Goal: Task Accomplishment & Management: Manage account settings

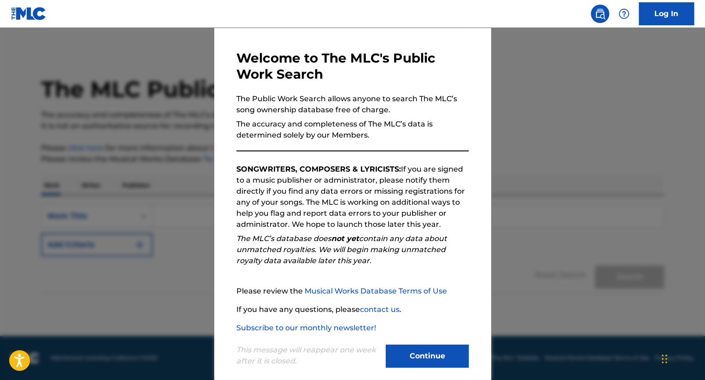
scroll to position [29, 0]
click at [433, 357] on button "Continue" at bounding box center [426, 355] width 83 height 23
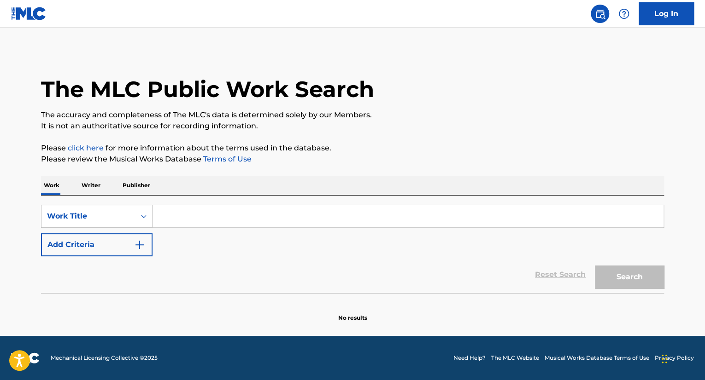
click at [665, 18] on link "Log In" at bounding box center [665, 13] width 55 height 23
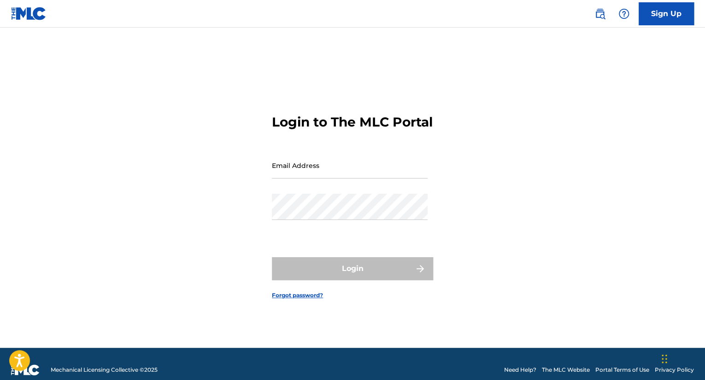
click at [230, 181] on div "Login to The MLC Portal Email Address Password Login Forgot password?" at bounding box center [352, 200] width 645 height 298
click at [309, 175] on input "Email Address" at bounding box center [350, 165] width 156 height 26
type input "[EMAIL_ADDRESS][DOMAIN_NAME]"
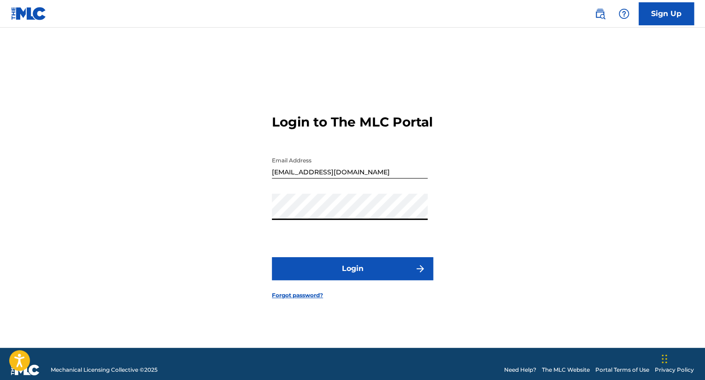
click at [341, 274] on button "Login" at bounding box center [352, 268] width 161 height 23
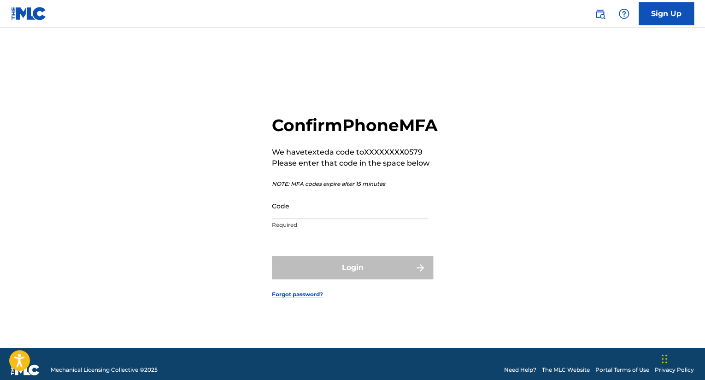
click at [231, 257] on div "Confirm Phone MFA We have texted a code to XXXXXXXX0579 Please enter that code …" at bounding box center [352, 200] width 645 height 298
click at [318, 219] on input "Code" at bounding box center [350, 206] width 156 height 26
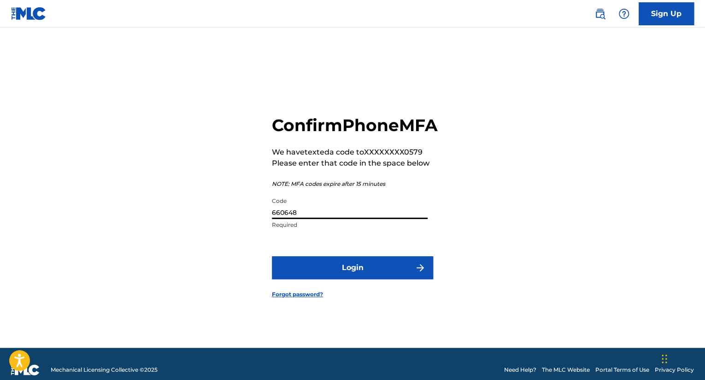
type input "660648"
click at [272, 257] on button "Login" at bounding box center [352, 268] width 161 height 23
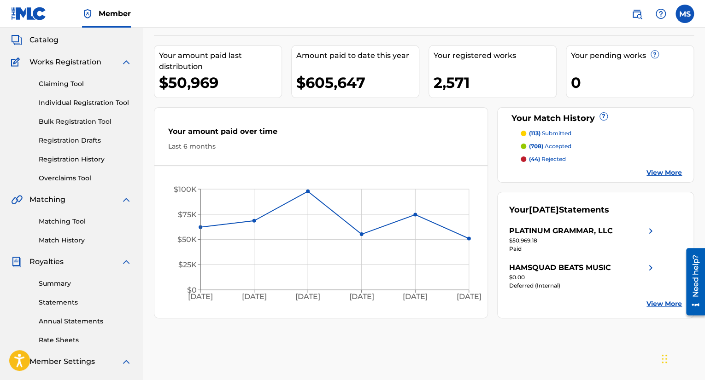
scroll to position [53, 0]
click at [78, 175] on link "Overclaims Tool" at bounding box center [85, 178] width 93 height 10
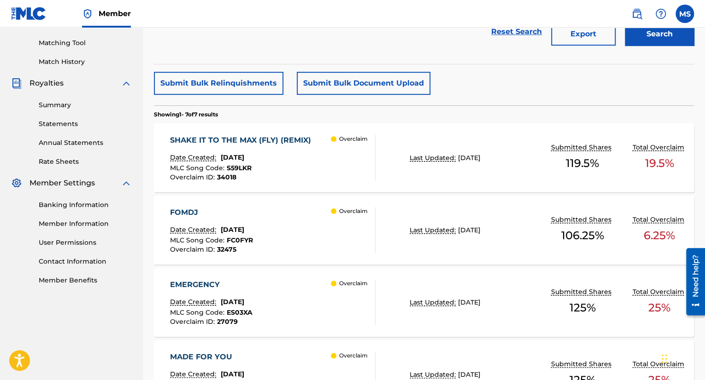
scroll to position [230, 0]
click at [368, 172] on div "Overclaim" at bounding box center [353, 158] width 44 height 46
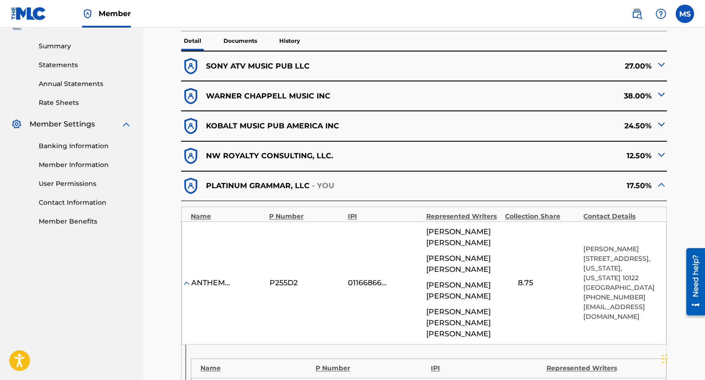
scroll to position [295, 0]
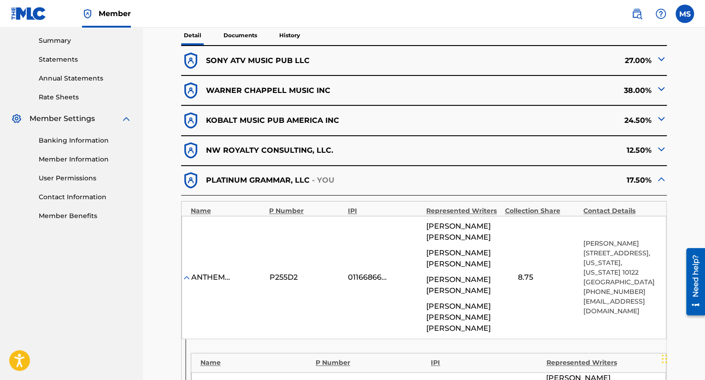
click at [661, 120] on img at bounding box center [660, 118] width 11 height 11
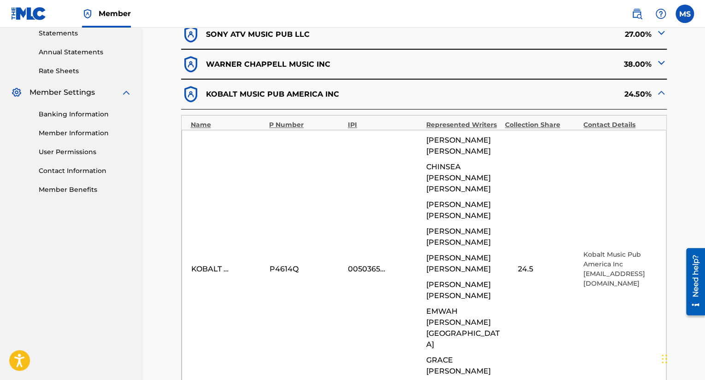
scroll to position [321, 0]
click at [661, 93] on img at bounding box center [660, 93] width 11 height 11
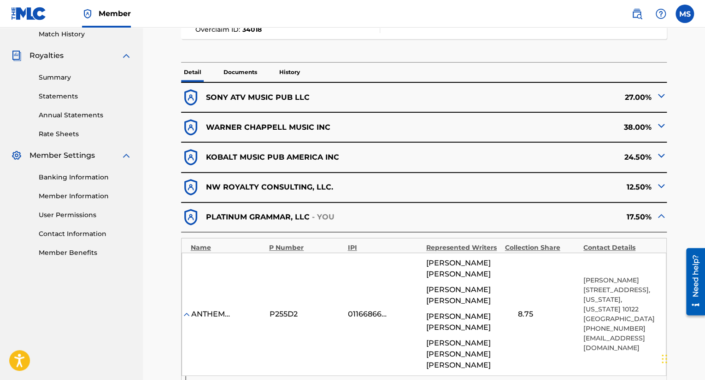
scroll to position [246, 0]
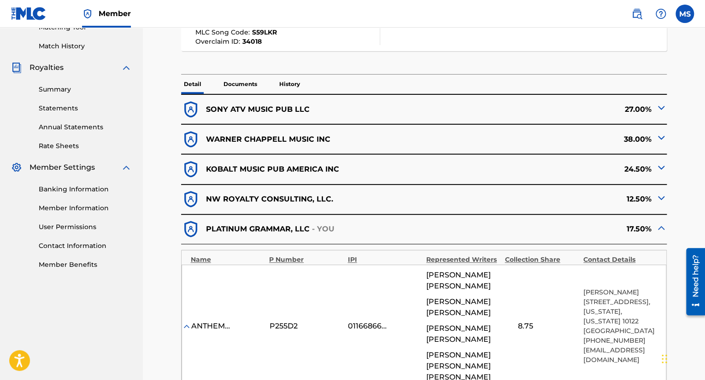
click at [665, 103] on img at bounding box center [660, 107] width 11 height 11
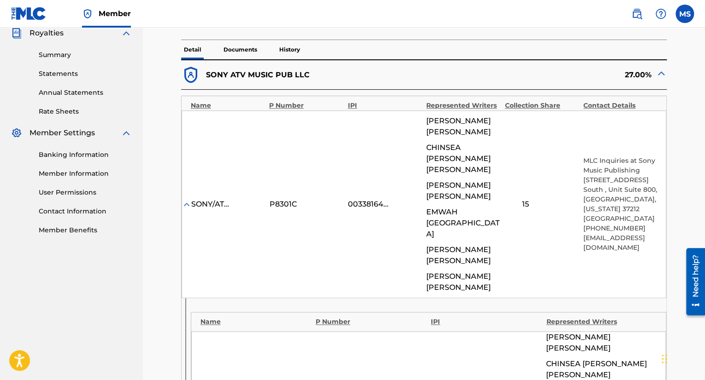
scroll to position [279, 0]
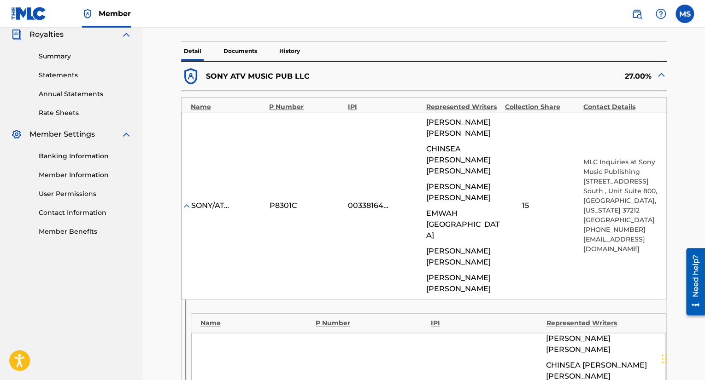
click at [662, 75] on img at bounding box center [660, 74] width 11 height 11
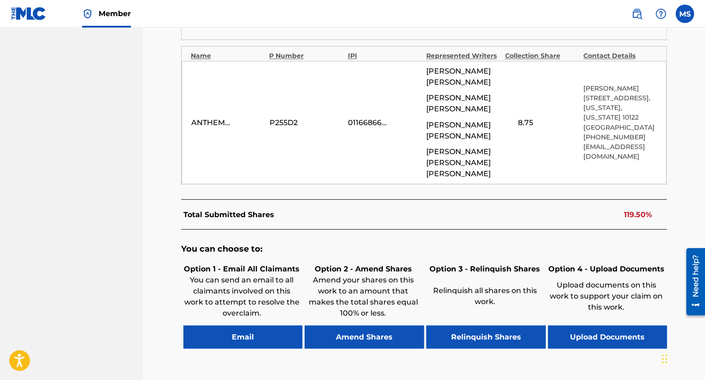
scroll to position [769, 0]
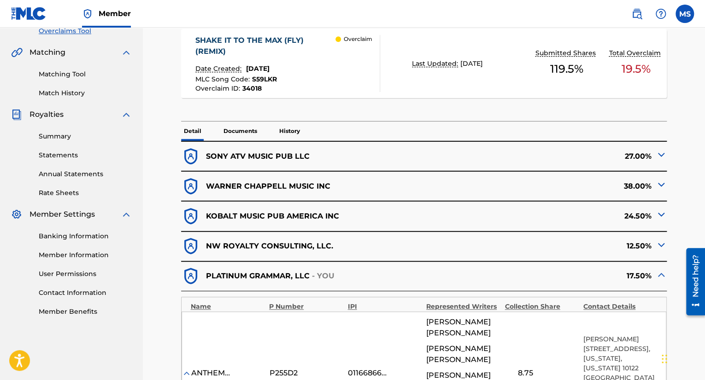
click at [250, 136] on p "Documents" at bounding box center [240, 131] width 39 height 19
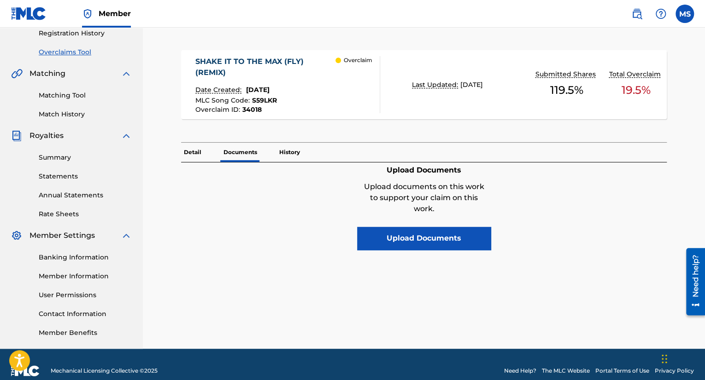
scroll to position [161, 0]
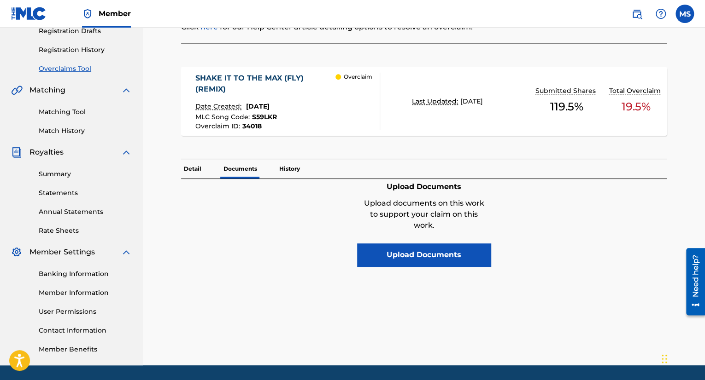
click at [583, 242] on div "Upload Documents Upload documents on this work to support your claim on this wo…" at bounding box center [424, 223] width 486 height 88
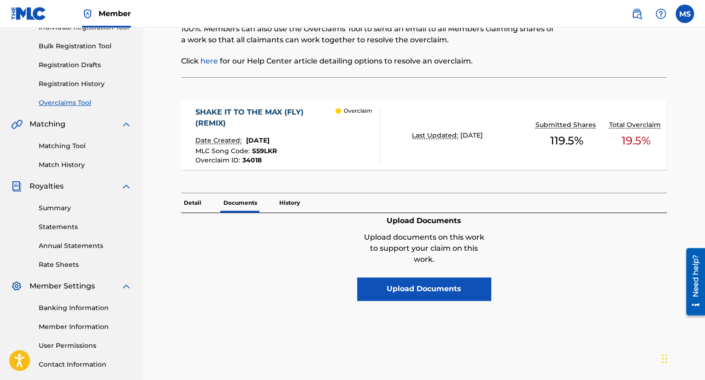
scroll to position [127, 0]
click at [397, 280] on button "Upload Documents" at bounding box center [424, 289] width 134 height 23
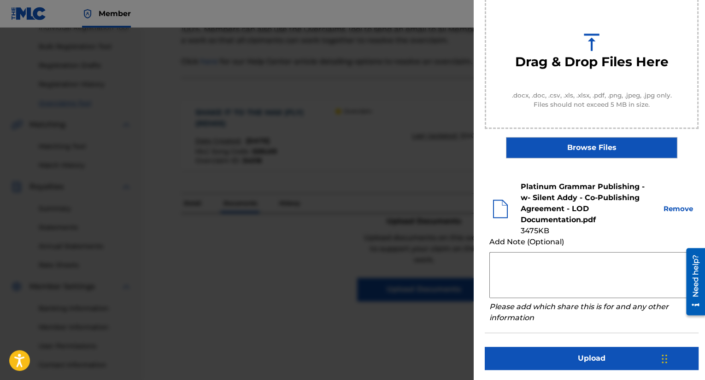
scroll to position [109, 0]
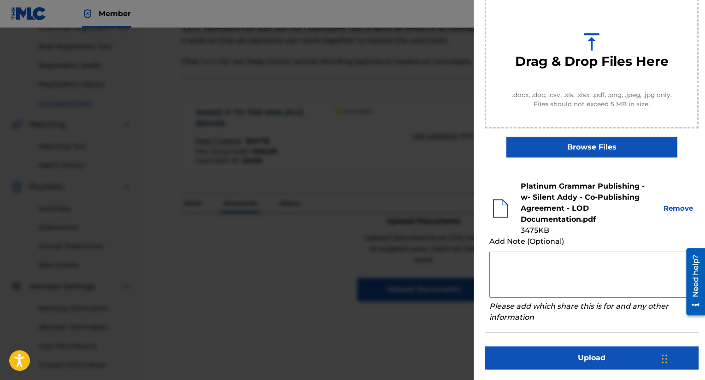
click at [561, 267] on textarea at bounding box center [591, 275] width 204 height 46
type textarea "Confirming we control 17.5% of this title obo Adam Alexander"
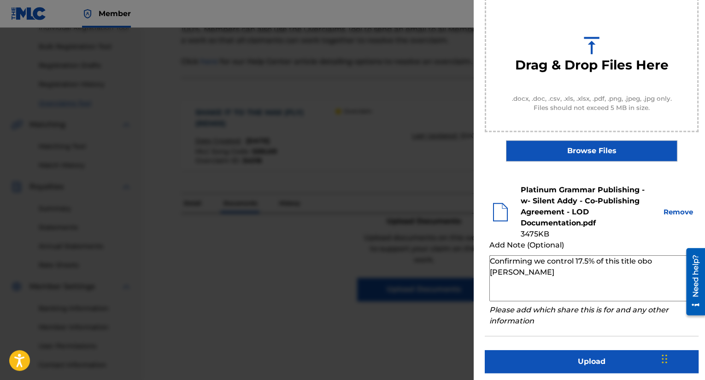
scroll to position [62, 0]
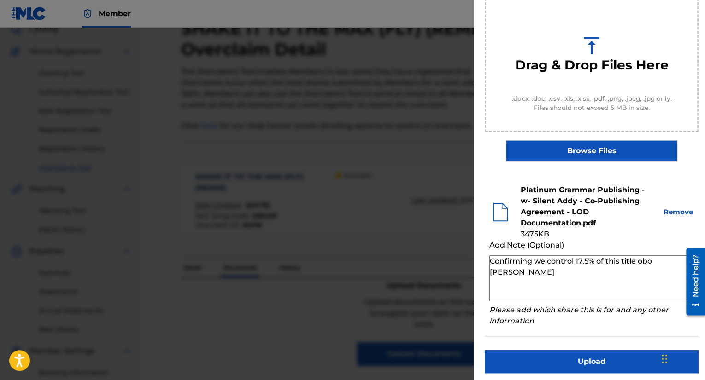
click at [676, 210] on button "Remove" at bounding box center [677, 212] width 31 height 11
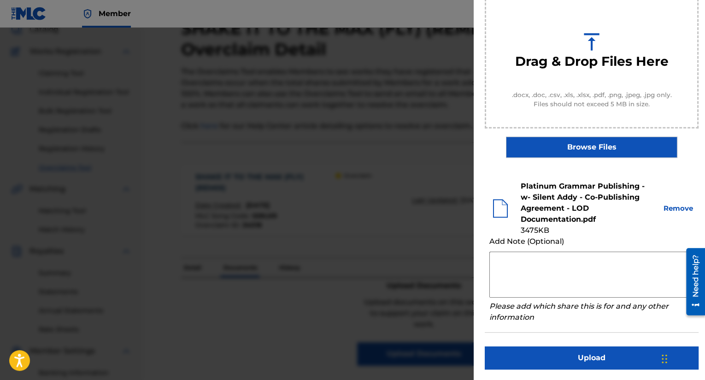
scroll to position [108, 0]
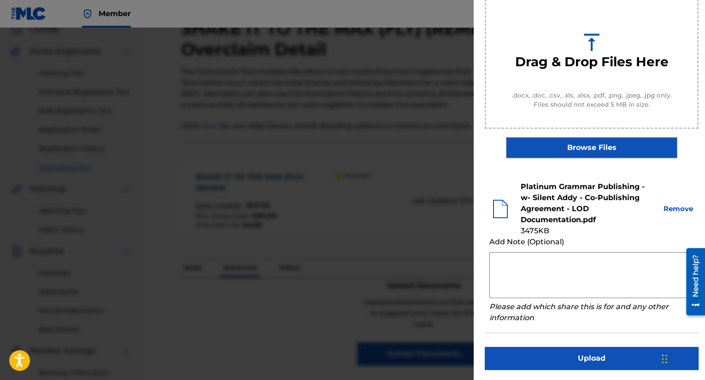
click at [603, 352] on button "Upload" at bounding box center [591, 358] width 214 height 23
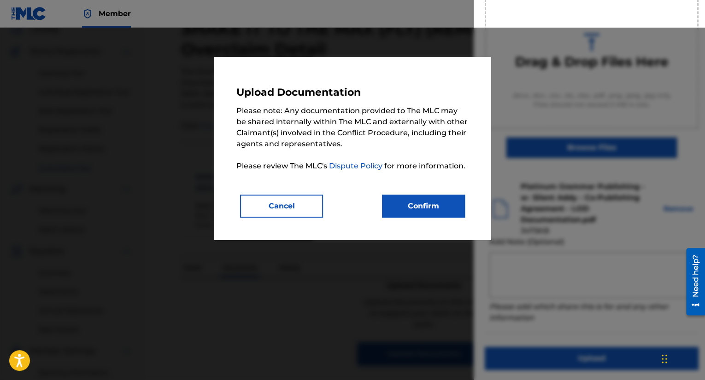
click at [453, 204] on button "Confirm" at bounding box center [423, 206] width 83 height 23
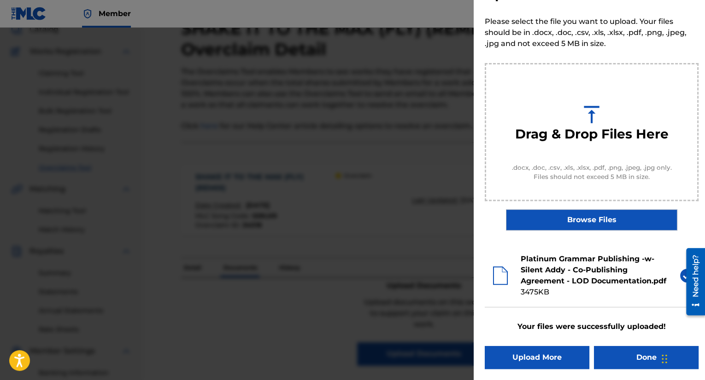
scroll to position [35, 0]
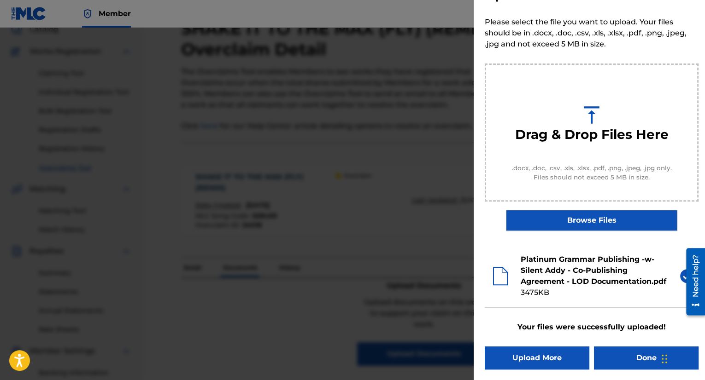
click at [460, 148] on div at bounding box center [352, 218] width 705 height 380
click at [636, 362] on button "Done" at bounding box center [646, 358] width 105 height 23
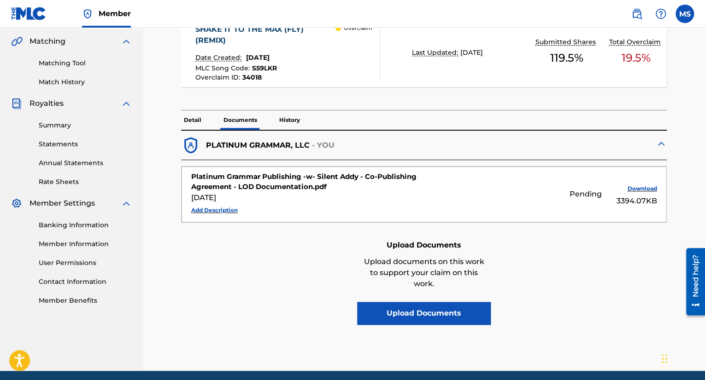
scroll to position [210, 0]
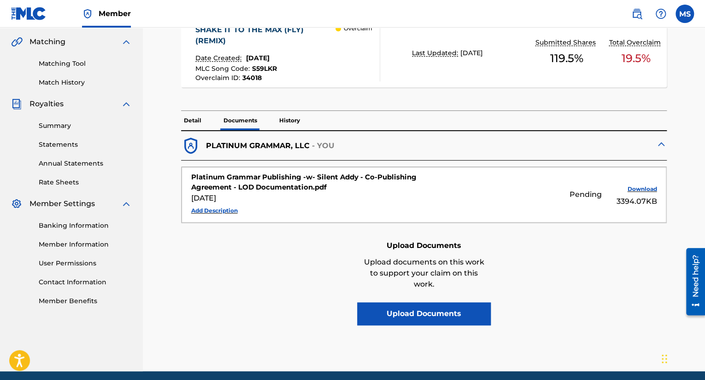
click at [334, 194] on div "Aug 29, 2025" at bounding box center [306, 198] width 230 height 11
click at [298, 187] on div "Platinum Grammar Publishing -w- Silent Addy - Co-Publishing Agreement - LOD Doc…" at bounding box center [306, 182] width 230 height 21
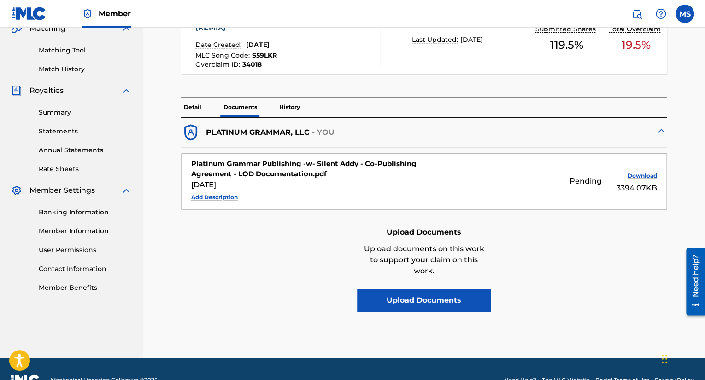
scroll to position [222, 0]
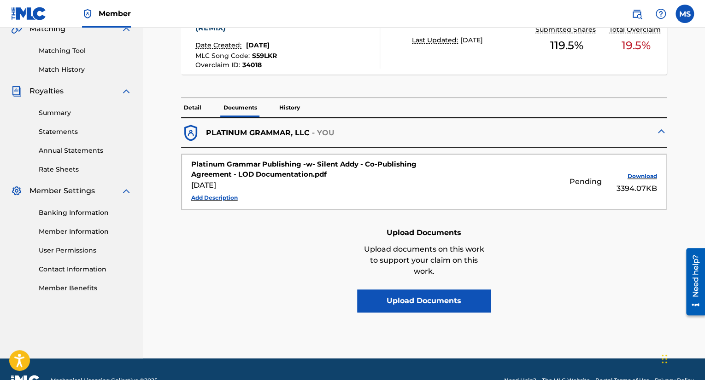
click at [210, 194] on button "Add Description" at bounding box center [214, 198] width 47 height 14
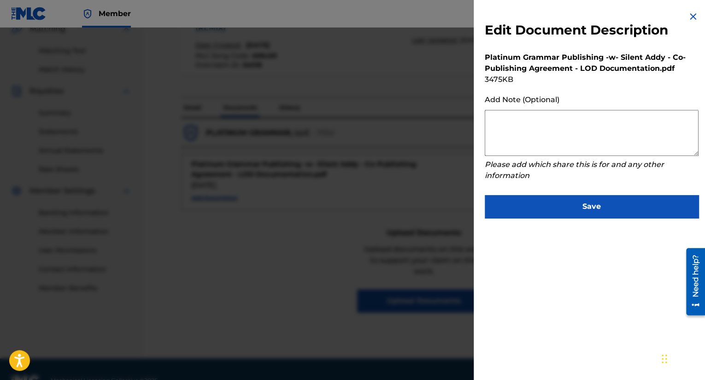
click at [567, 148] on textarea at bounding box center [591, 133] width 214 height 46
click at [544, 135] on textarea at bounding box center [591, 133] width 214 height 46
type textarea "Confirming we control 17.5% of this title obo Adam Alexander"
click at [606, 213] on button "Save" at bounding box center [591, 206] width 214 height 23
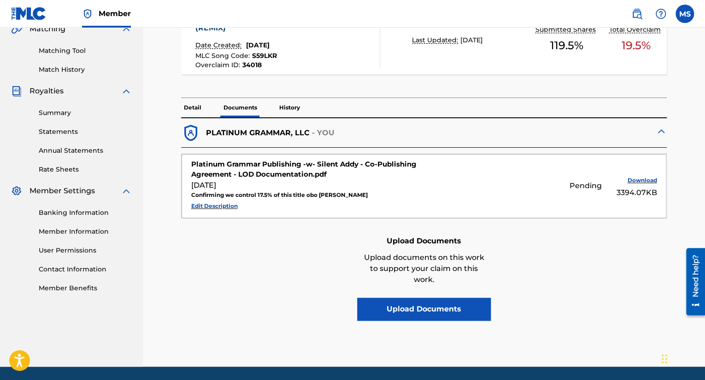
click at [533, 244] on div "Upload Documents Upload documents on this work to support your claim on this wo…" at bounding box center [424, 277] width 486 height 88
click at [472, 218] on form "Platinum Grammar Publishing -w- Silent Addy - Co-Publishing Agreement - LOD Doc…" at bounding box center [424, 186] width 486 height 76
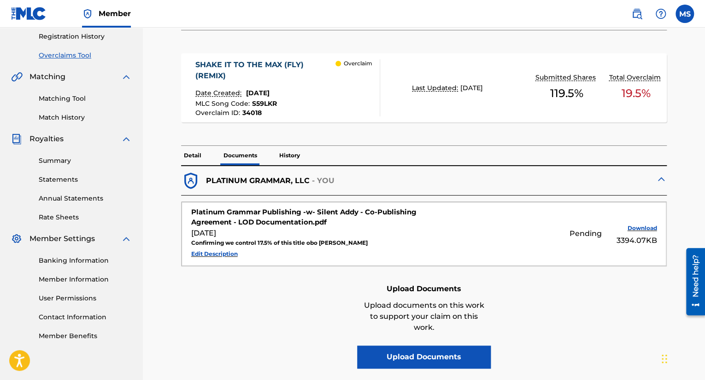
scroll to position [171, 0]
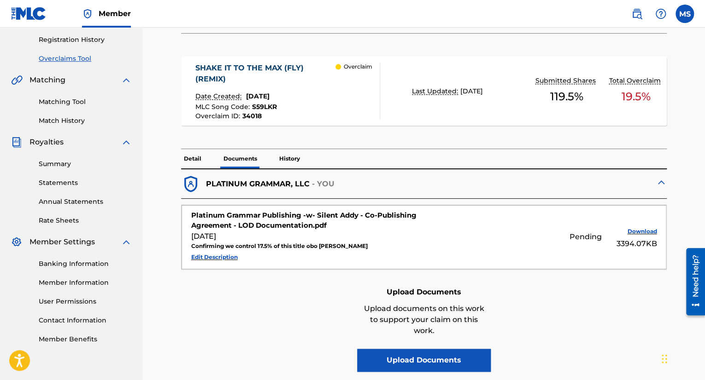
click at [282, 155] on p "History" at bounding box center [289, 158] width 26 height 19
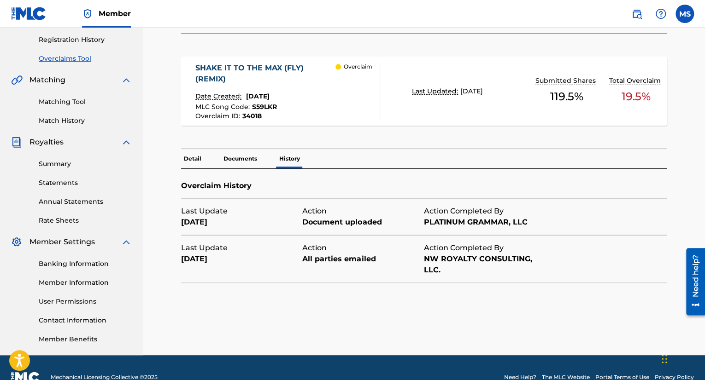
click at [235, 159] on p "Documents" at bounding box center [240, 158] width 39 height 19
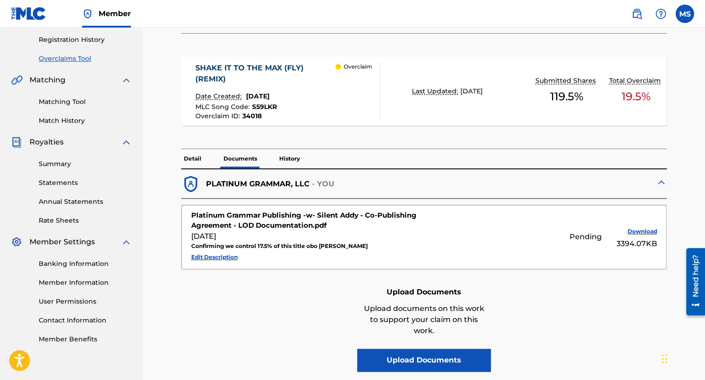
click at [651, 228] on button "Download" at bounding box center [633, 232] width 46 height 14
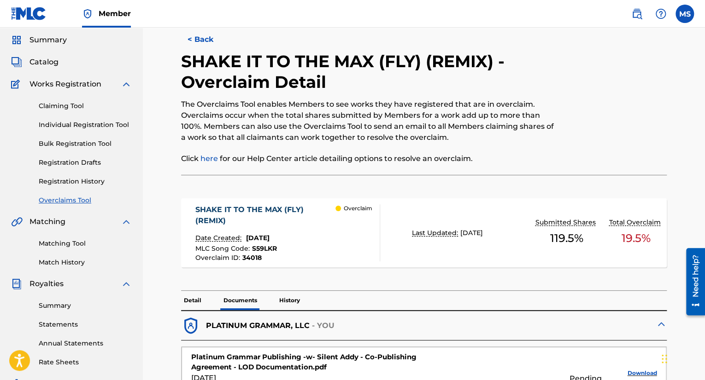
scroll to position [29, 0]
click at [196, 297] on p "Detail" at bounding box center [192, 300] width 23 height 19
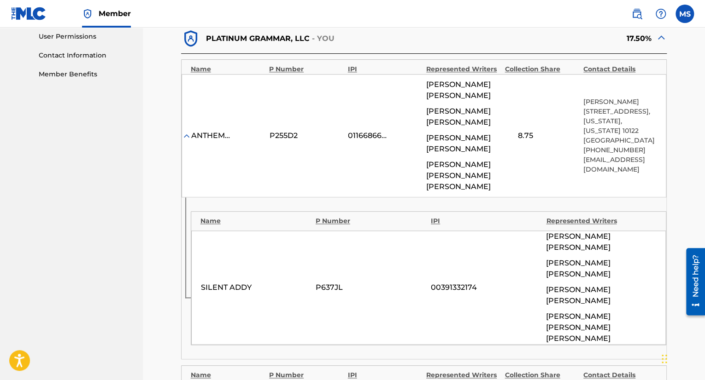
scroll to position [374, 0]
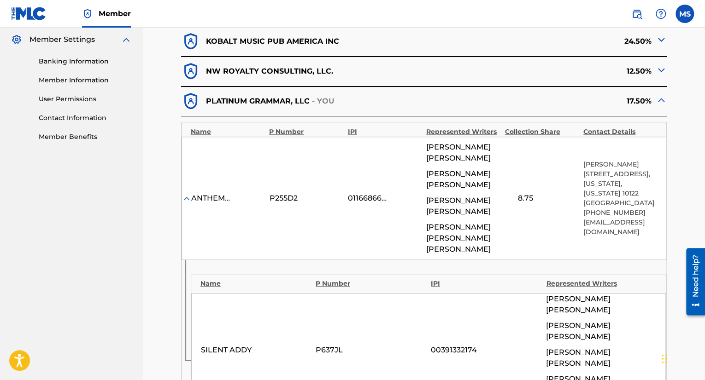
click at [661, 97] on img at bounding box center [660, 99] width 11 height 11
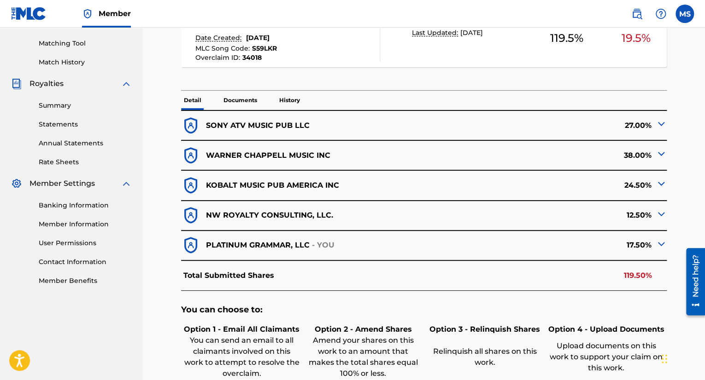
scroll to position [226, 0]
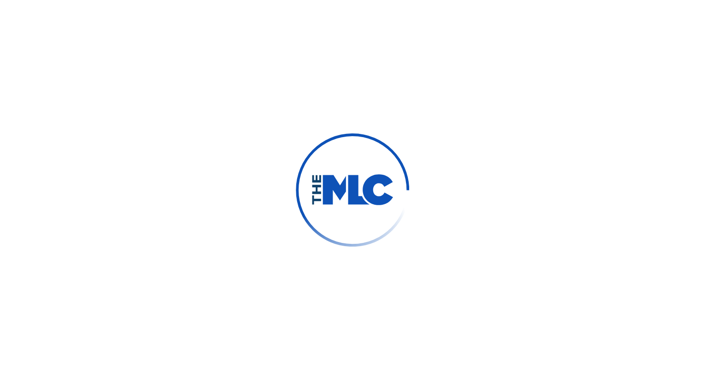
click at [323, 98] on div at bounding box center [352, 190] width 705 height 380
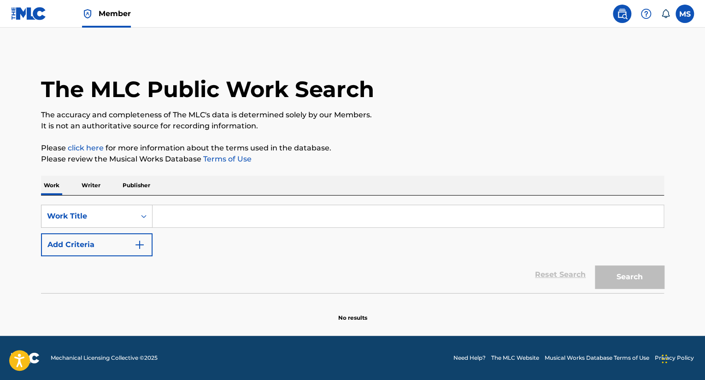
click at [227, 212] on input "Search Form" at bounding box center [407, 216] width 511 height 22
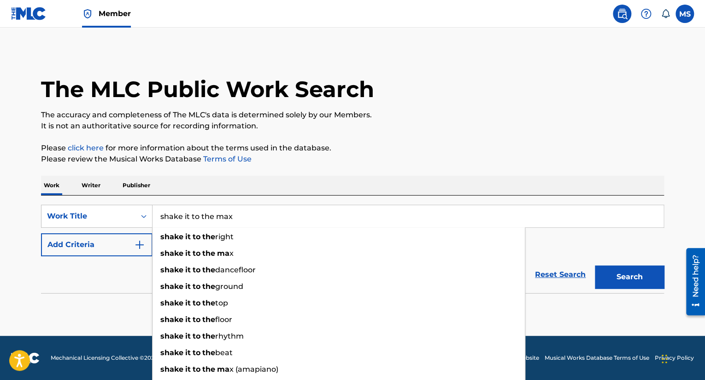
type input "shake it to the max"
click at [595, 266] on button "Search" at bounding box center [629, 277] width 69 height 23
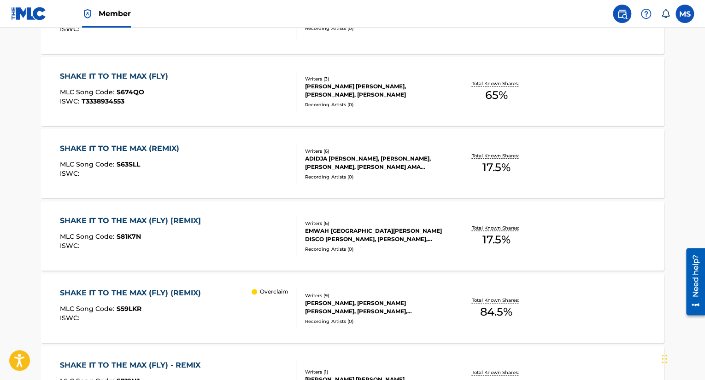
scroll to position [450, 0]
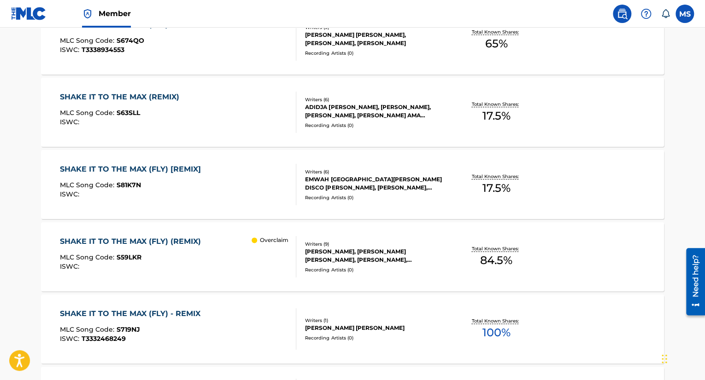
click at [219, 252] on div "SHAKE IT TO THE MAX (FLY) (REMIX) MLC Song Code : S59LKR ISWC : Overclaim" at bounding box center [178, 256] width 237 height 41
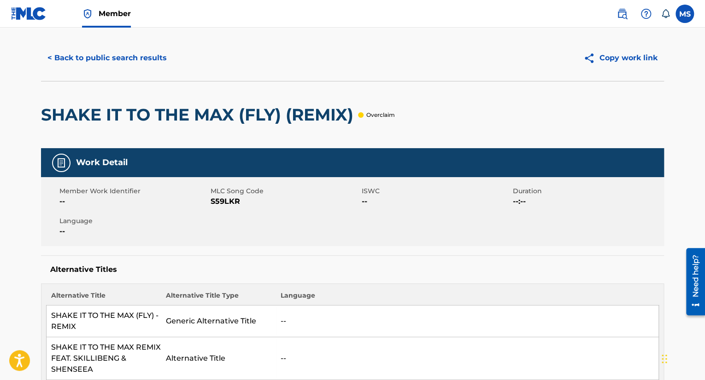
scroll to position [16, 0]
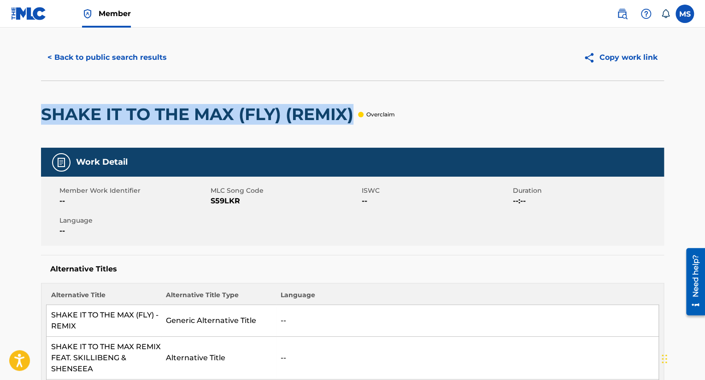
drag, startPoint x: 352, startPoint y: 113, endPoint x: 43, endPoint y: 125, distance: 309.7
click at [43, 125] on div "SHAKE IT TO THE MAX (FLY) (REMIX)" at bounding box center [199, 114] width 317 height 67
copy h2 "SHAKE IT TO THE MAX (FLY) (REMIX)"
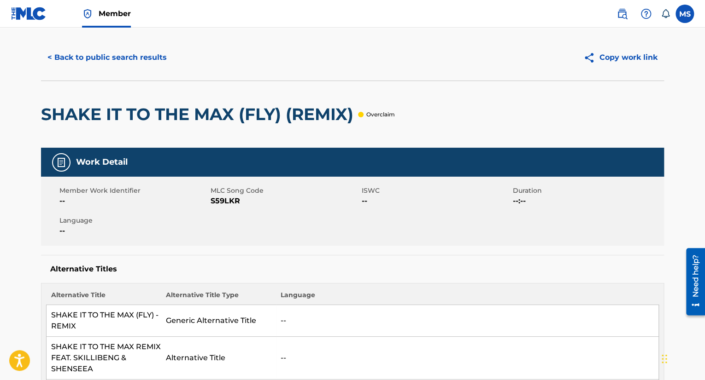
click at [238, 201] on span "S59LKR" at bounding box center [284, 201] width 149 height 11
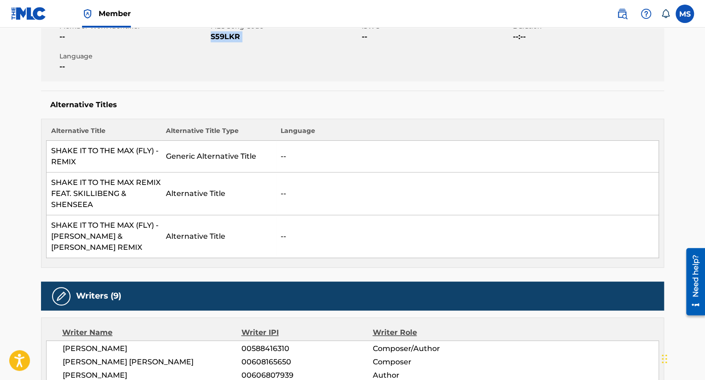
scroll to position [0, 0]
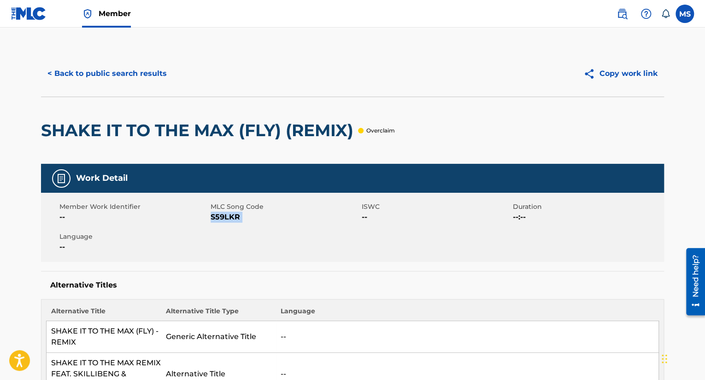
click at [91, 69] on button "< Back to public search results" at bounding box center [107, 73] width 132 height 23
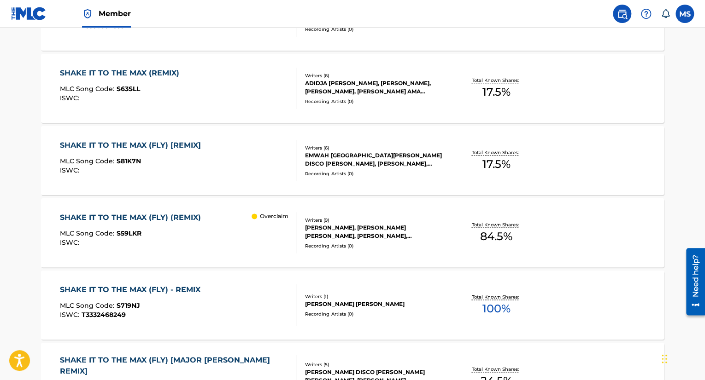
scroll to position [435, 0]
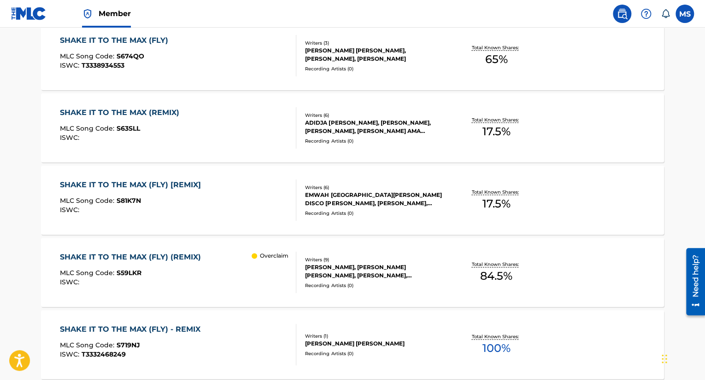
click at [225, 111] on div "SHAKE IT TO THE MAX (REMIX) MLC Song Code : S63SLL ISWC :" at bounding box center [178, 127] width 237 height 41
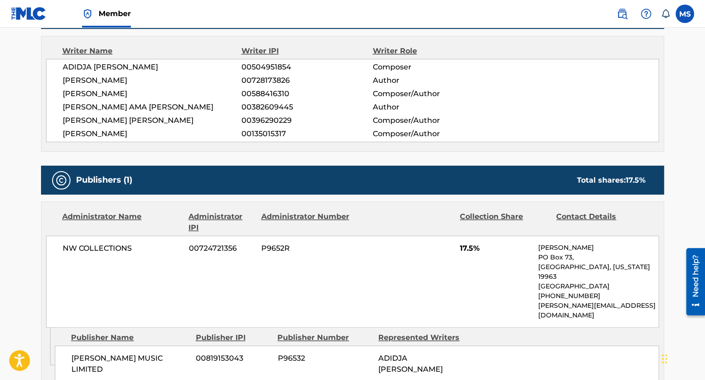
scroll to position [433, 0]
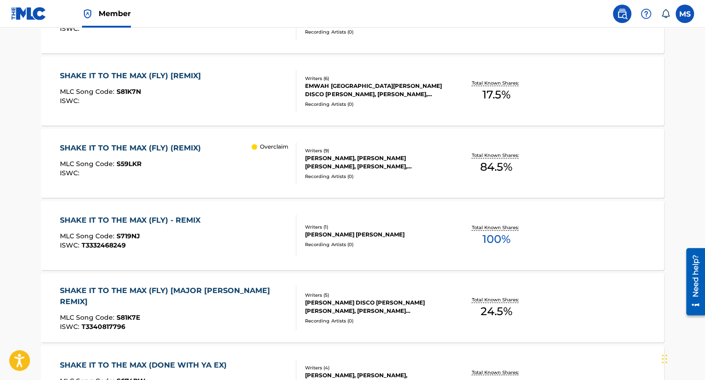
scroll to position [545, 0]
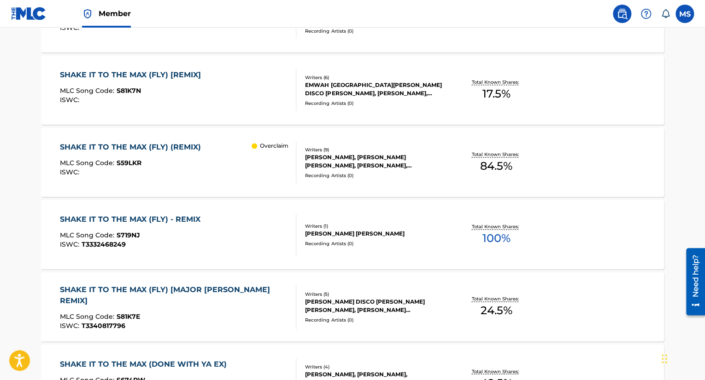
click at [221, 164] on div "SHAKE IT TO THE MAX (FLY) (REMIX) MLC Song Code : S59LKR ISWC : Overclaim" at bounding box center [178, 162] width 237 height 41
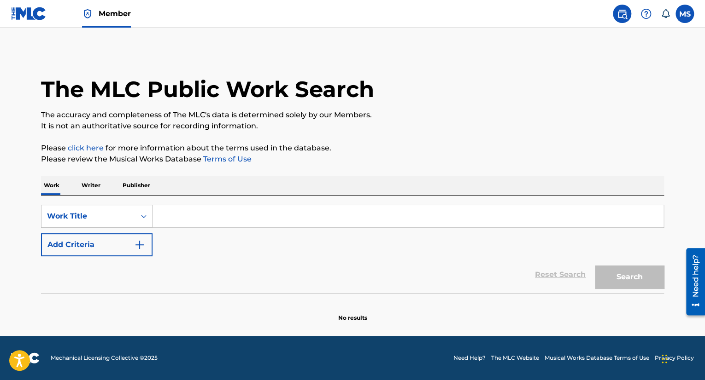
click at [194, 209] on input "Search Form" at bounding box center [407, 216] width 511 height 22
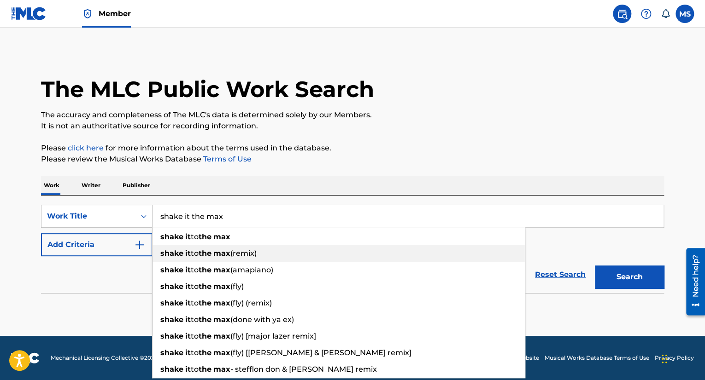
click at [301, 253] on div "shake it to the max (remix)" at bounding box center [338, 253] width 372 height 17
type input "shake it to the max (remix)"
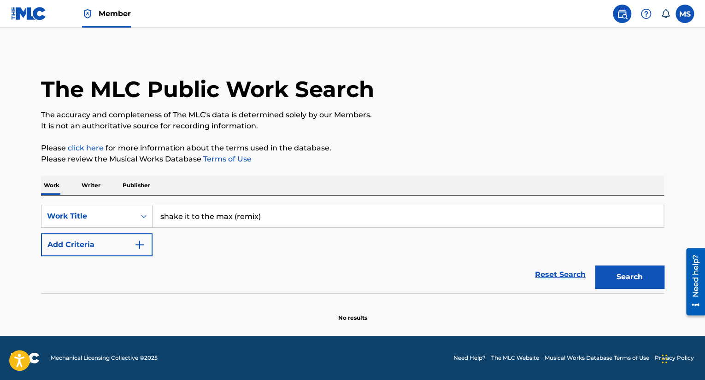
click at [608, 282] on button "Search" at bounding box center [629, 277] width 69 height 23
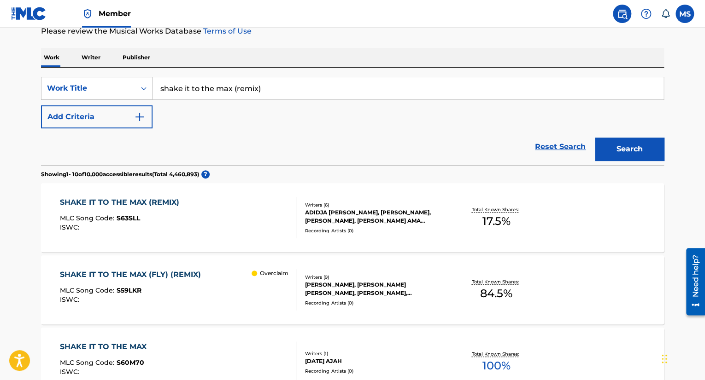
scroll to position [129, 0]
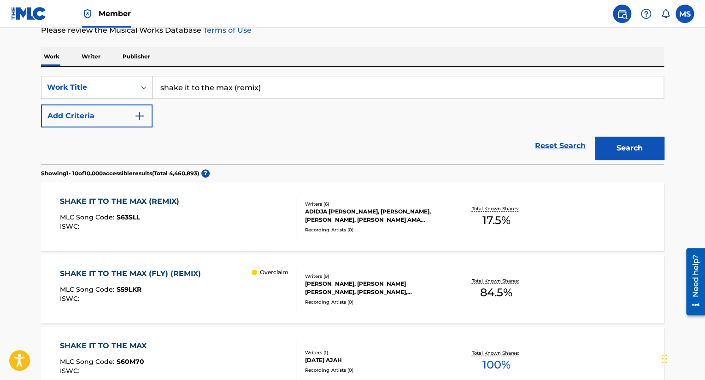
click at [233, 296] on div "SHAKE IT TO THE MAX (FLY) (REMIX) MLC Song Code : S59LKR ISWC : Overclaim" at bounding box center [178, 288] width 237 height 41
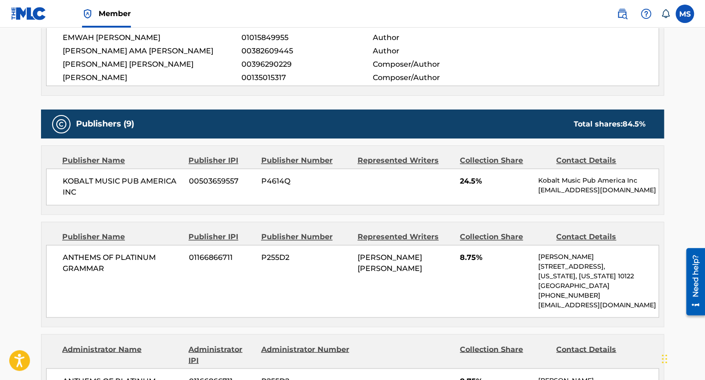
scroll to position [558, 0]
